Goal: Task Accomplishment & Management: Complete application form

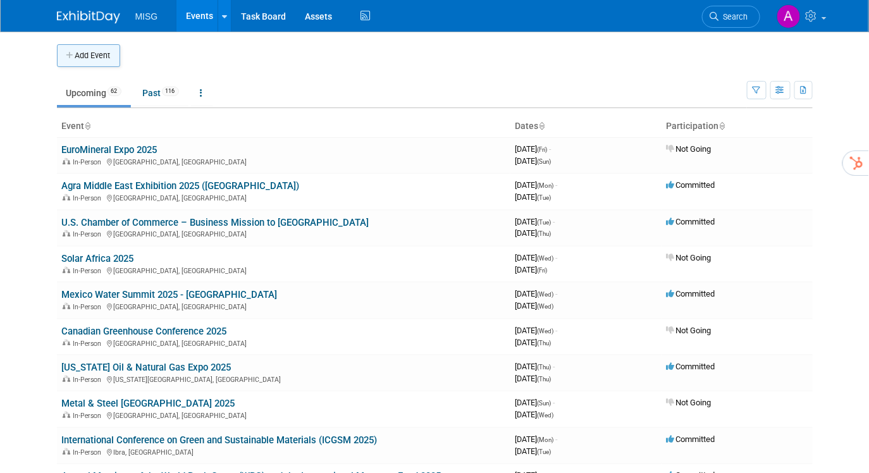
click at [97, 58] on button "Add Event" at bounding box center [88, 55] width 63 height 23
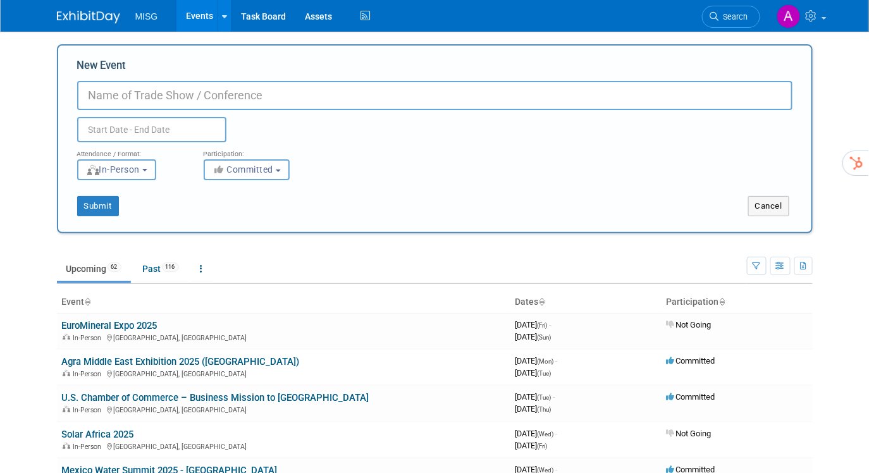
click at [148, 101] on input "New Event" at bounding box center [434, 95] width 715 height 29
paste input "Renewable Energy and Mining Summit 2025"
type input "Renewable Energy and Mining Summit 2025"
click at [201, 133] on input "text" at bounding box center [151, 129] width 149 height 25
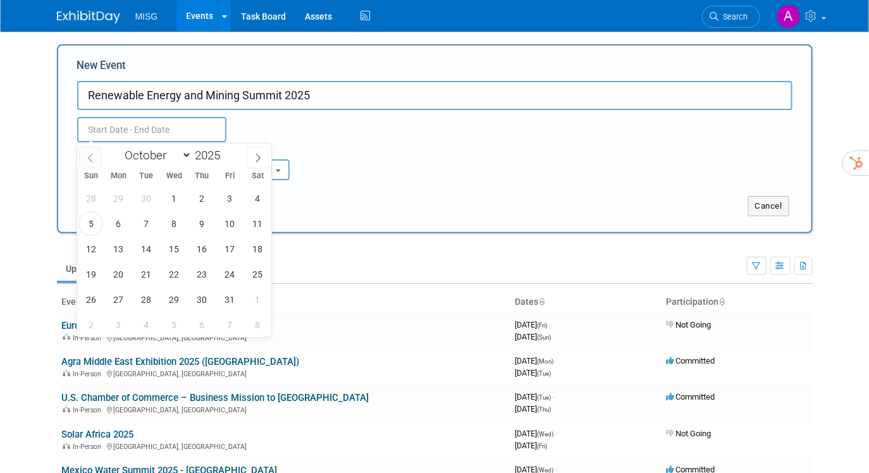
click at [90, 157] on icon at bounding box center [90, 158] width 9 height 9
select select "7"
click at [123, 300] on span "25" at bounding box center [118, 299] width 25 height 25
type input "[DATE] to [DATE]"
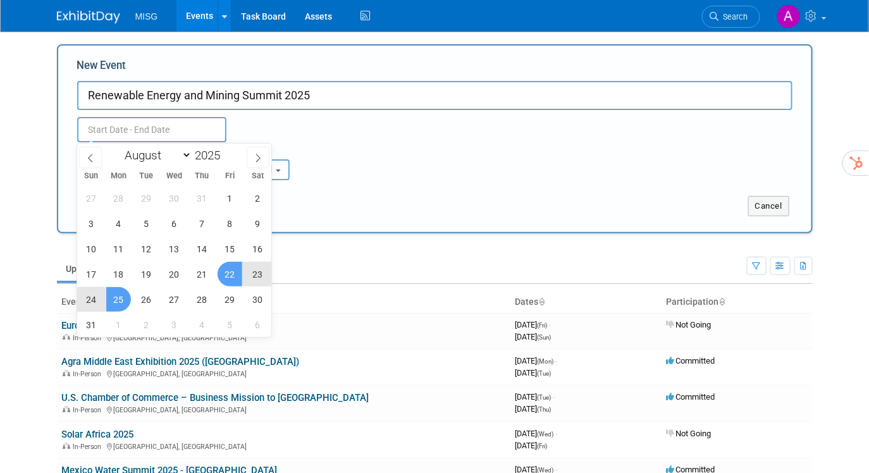
type input "[DATE] to [DATE]"
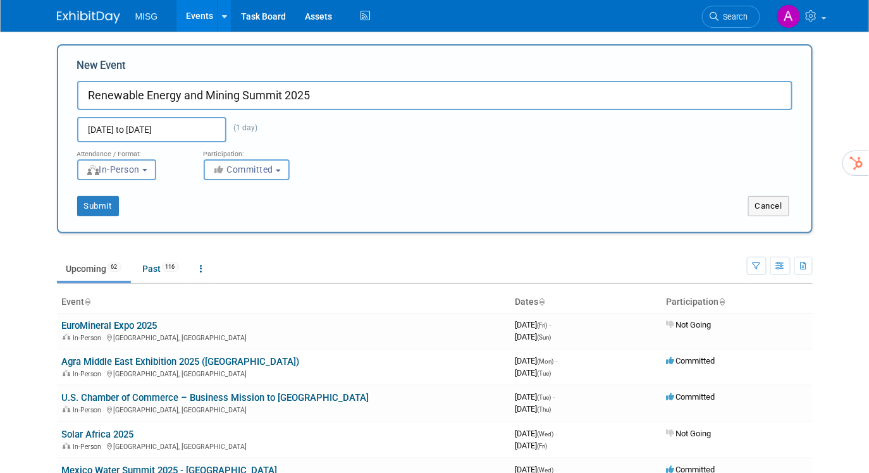
click at [369, 206] on div "Submit" at bounding box center [215, 206] width 314 height 20
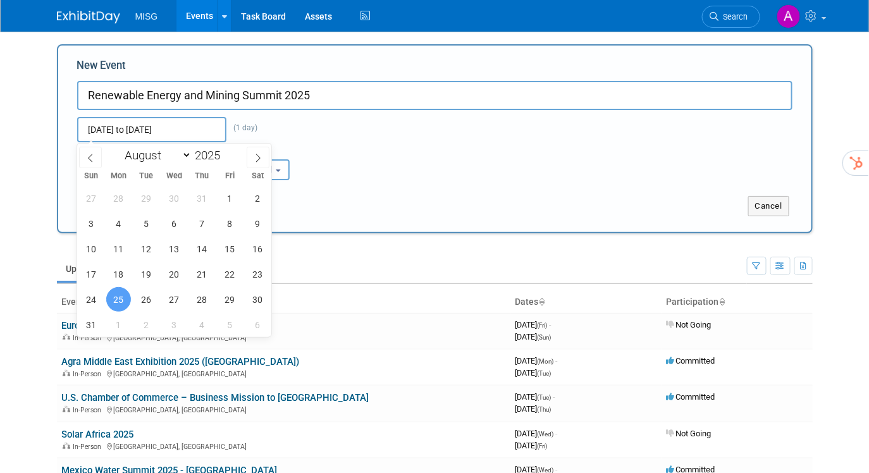
click at [204, 132] on input "[DATE] to [DATE]" at bounding box center [151, 129] width 149 height 25
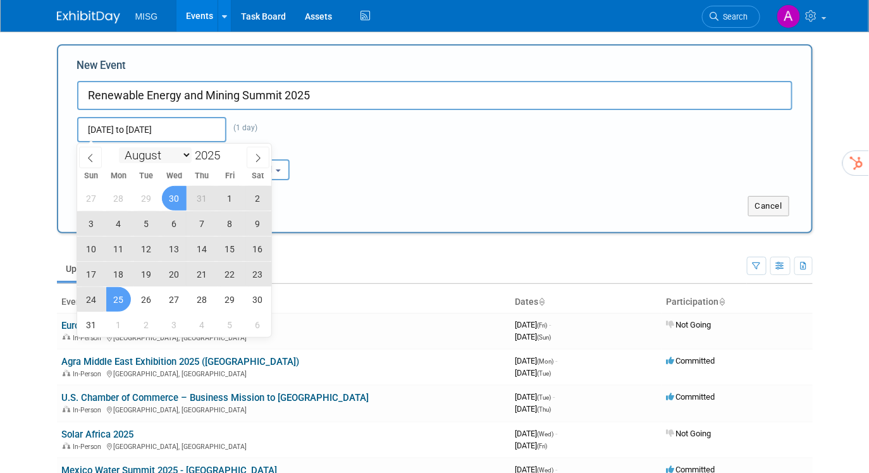
click at [150, 156] on select "January February March April May June July August September October November De…" at bounding box center [155, 155] width 73 height 16
select select "10"
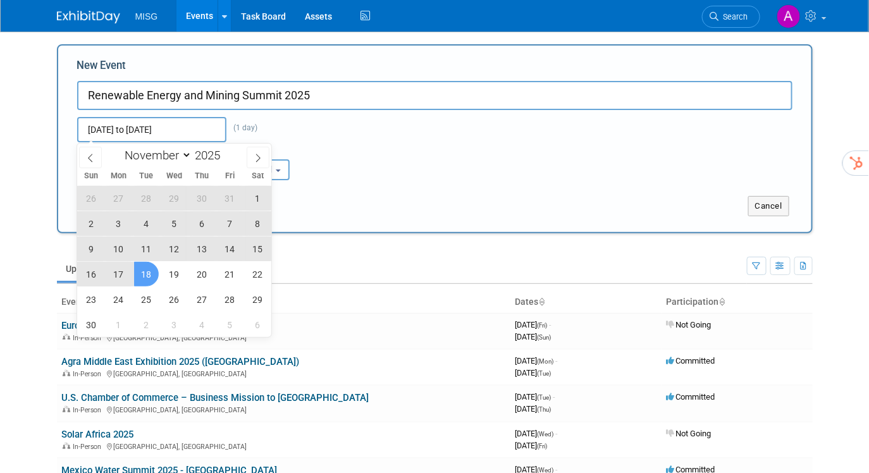
drag, startPoint x: 150, startPoint y: 156, endPoint x: 152, endPoint y: 273, distance: 117.1
click at [152, 273] on span "18" at bounding box center [146, 274] width 25 height 25
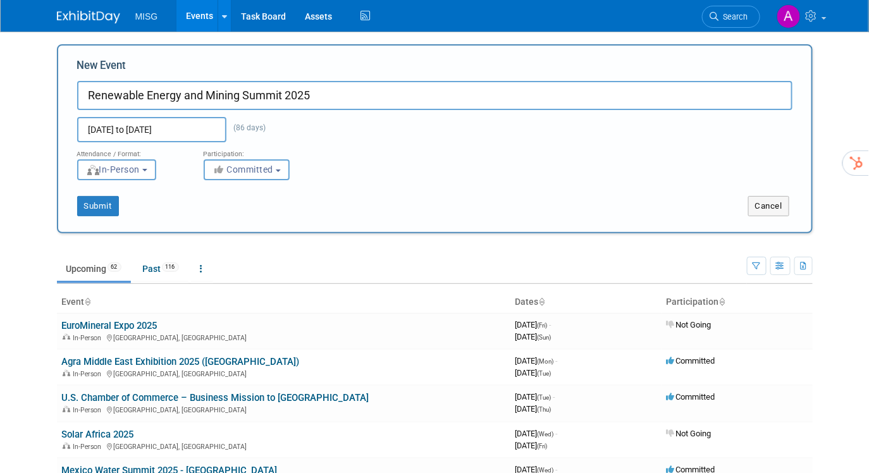
scroll to position [1, 0]
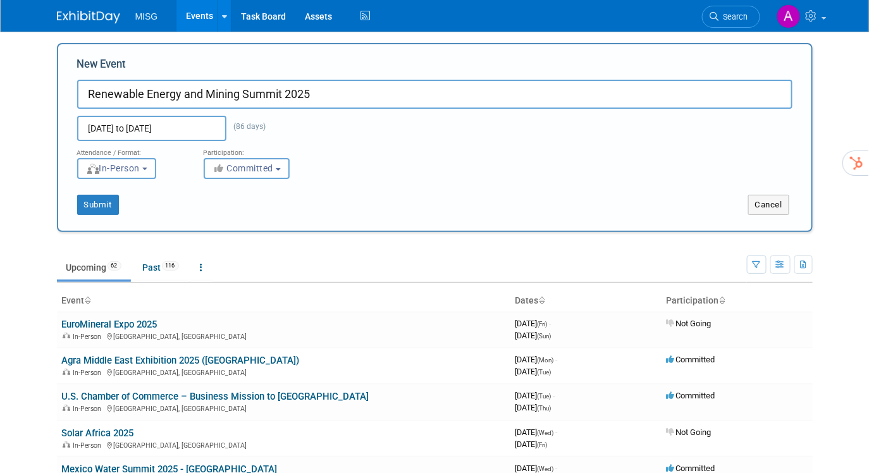
drag, startPoint x: 152, startPoint y: 273, endPoint x: 176, endPoint y: 132, distance: 142.5
click at [176, 132] on input "[DATE] to [DATE]" at bounding box center [151, 128] width 149 height 25
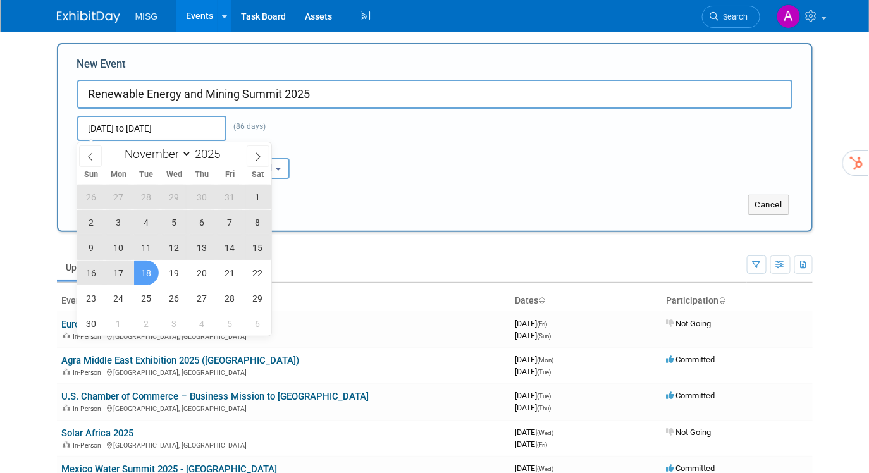
click at [149, 273] on span "18" at bounding box center [146, 273] width 25 height 25
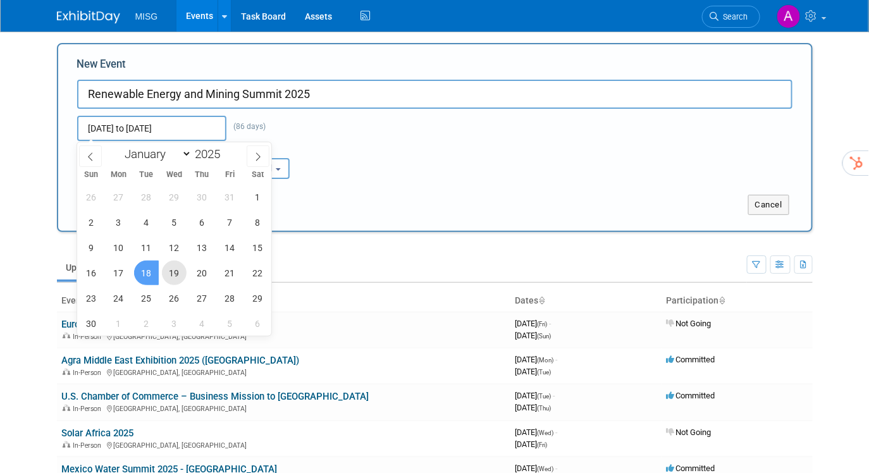
drag, startPoint x: 176, startPoint y: 132, endPoint x: 172, endPoint y: 271, distance: 139.2
click at [172, 271] on span "19" at bounding box center [174, 273] width 25 height 25
type input "[DATE] to [DATE]"
click at [461, 61] on div "New Event Renewable Energy and Mining Summit [DATE], 2025 to [DATE] (2 days) Du…" at bounding box center [434, 99] width 715 height 84
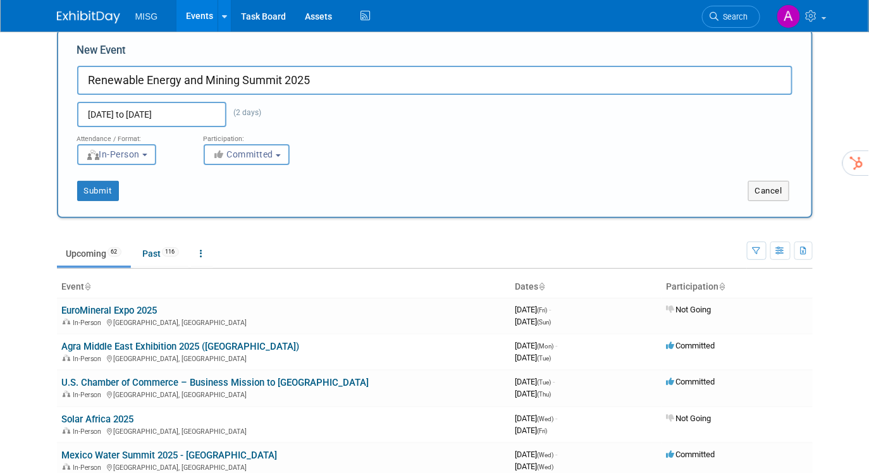
scroll to position [13, 0]
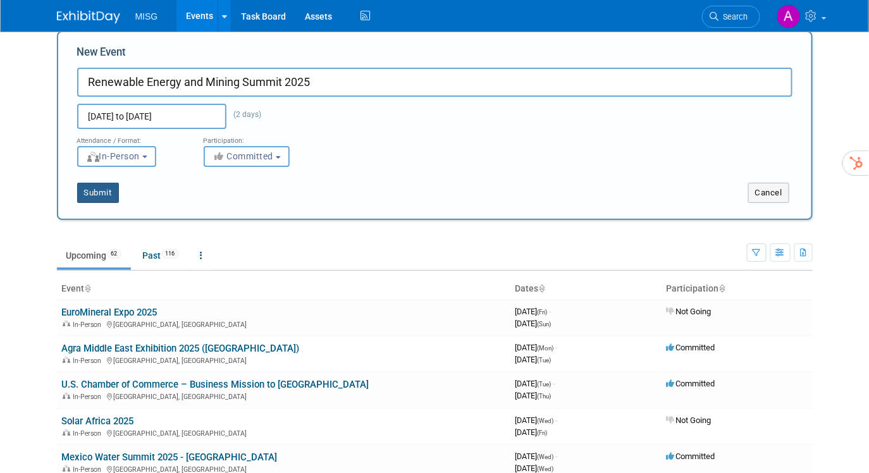
click at [106, 198] on button "Submit" at bounding box center [98, 193] width 42 height 20
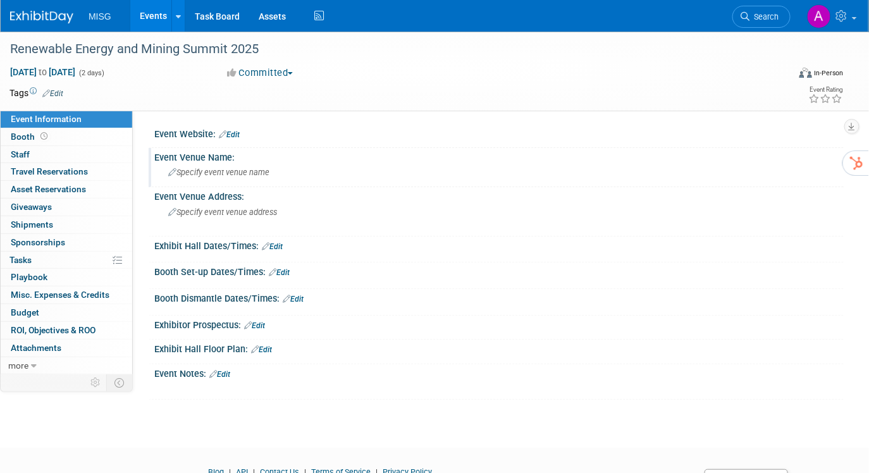
click at [233, 175] on span "Specify event venue name" at bounding box center [218, 172] width 101 height 9
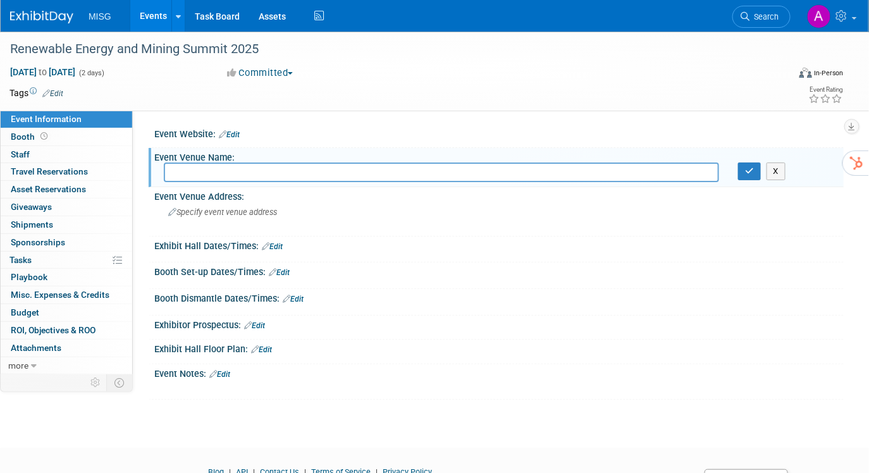
click at [233, 132] on link "Edit" at bounding box center [229, 134] width 21 height 9
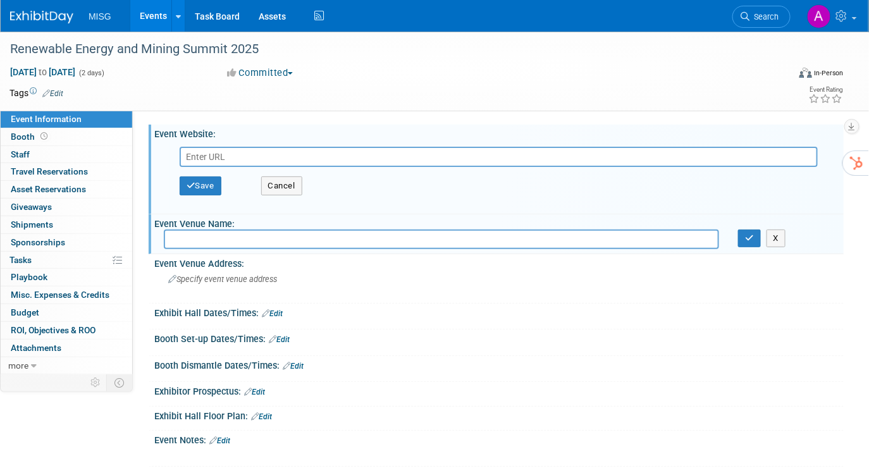
click at [228, 152] on input "text" at bounding box center [499, 157] width 638 height 20
type input "https://energyandmines.com/upcoming-events/"
click at [211, 185] on button "Save" at bounding box center [201, 185] width 42 height 19
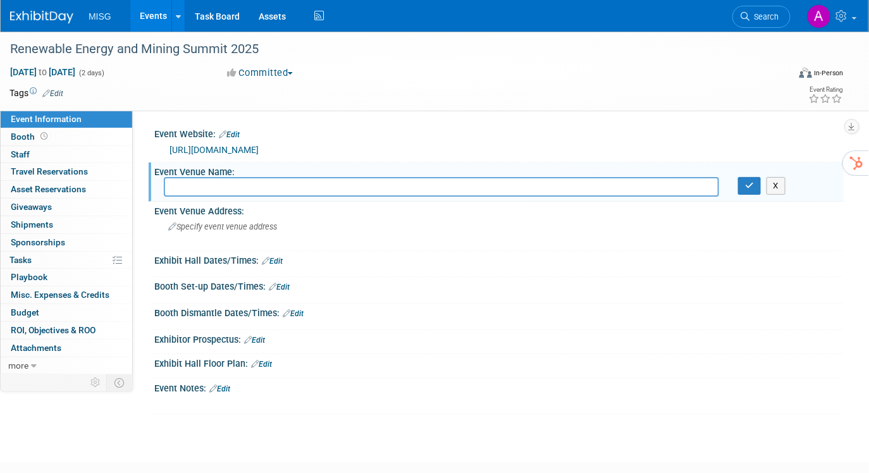
click at [356, 186] on input "text" at bounding box center [441, 187] width 555 height 20
type input "Toronto Marriott Downtown - Easton Centre"
click at [291, 230] on div "Specify event venue address" at bounding box center [298, 231] width 268 height 29
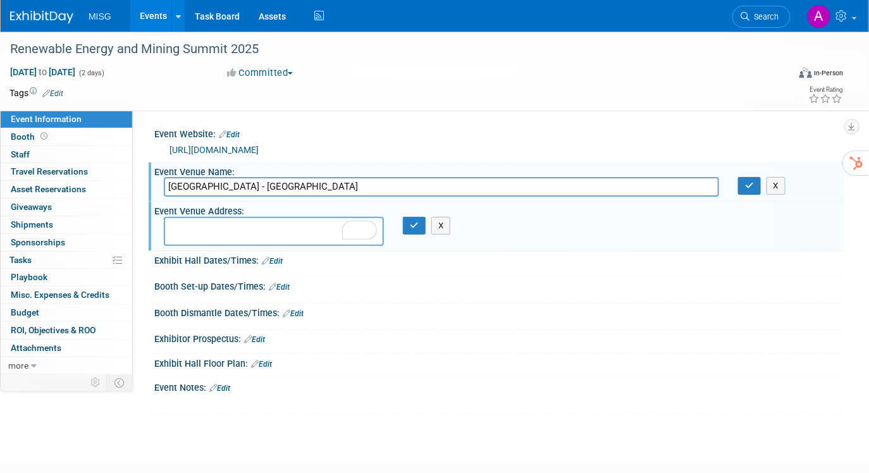
drag, startPoint x: 366, startPoint y: 190, endPoint x: 168, endPoint y: 187, distance: 198.0
click at [168, 187] on input "Toronto Marriott Downtown - Easton Centre" at bounding box center [441, 187] width 555 height 20
click at [746, 189] on icon "button" at bounding box center [749, 186] width 9 height 8
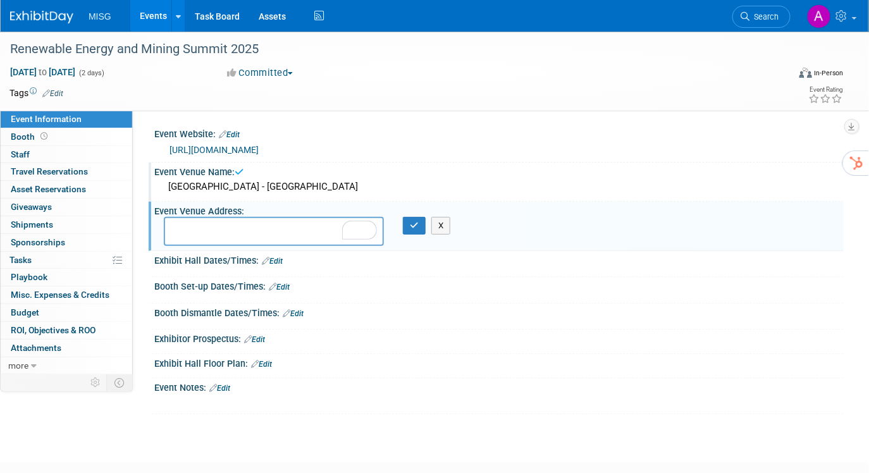
click at [294, 230] on textarea "To enrich screen reader interactions, please activate Accessibility in Grammarl…" at bounding box center [274, 231] width 220 height 29
click at [345, 190] on div "Toronto Marriott Downtown - Easton Centre" at bounding box center [499, 187] width 671 height 20
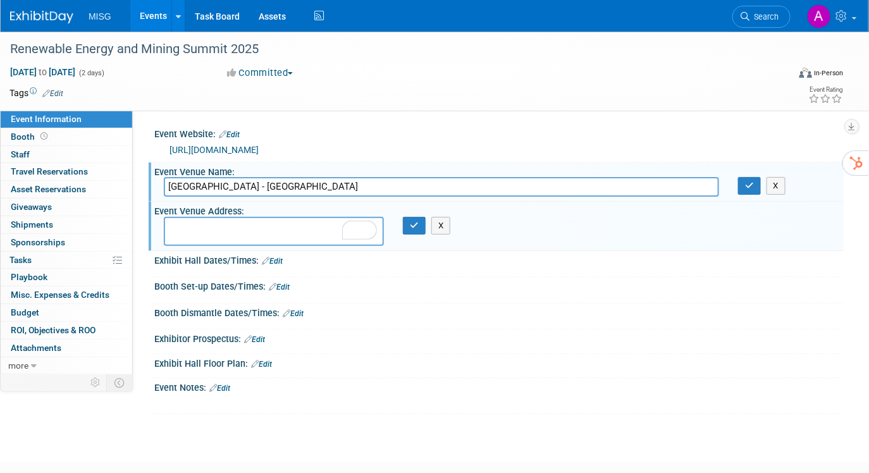
click at [306, 188] on input "Toronto Marriott Downtown - Easton Centre" at bounding box center [441, 187] width 555 height 20
type input "Toronto Marriott Downtown - Eaton Centre"
click at [748, 183] on icon "button" at bounding box center [749, 186] width 9 height 8
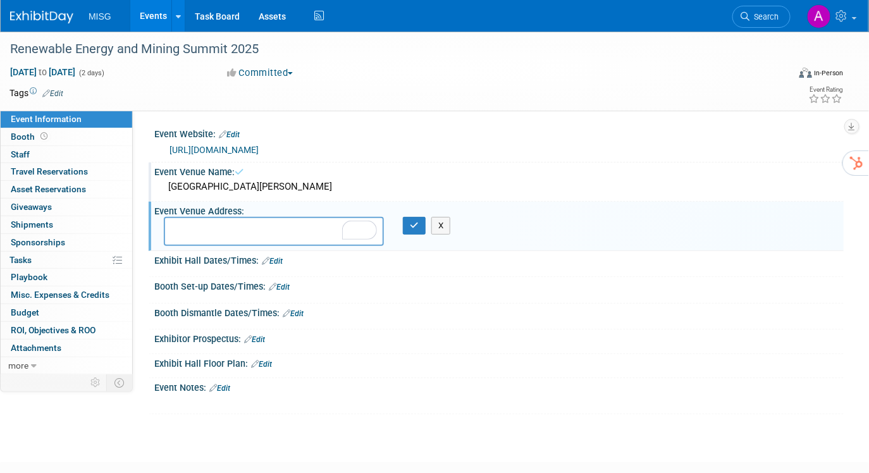
click at [250, 236] on textarea "To enrich screen reader interactions, please activate Accessibility in Grammarl…" at bounding box center [274, 231] width 220 height 29
paste textarea "525 Bay St., Toronto, ON M5G 2L2, Canada"
type textarea "525 Bay St., Toronto, ON M5G 2L2, Canada"
click at [415, 221] on icon "button" at bounding box center [414, 225] width 9 height 8
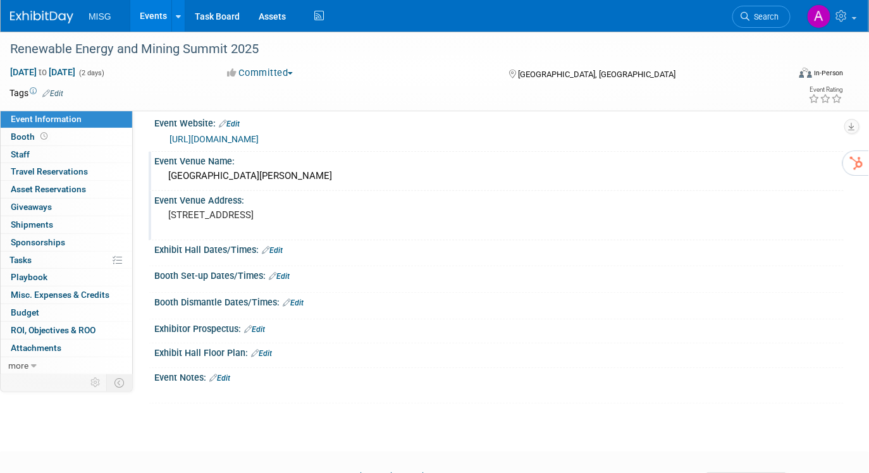
scroll to position [3, 0]
